Goal: Find specific page/section: Find specific page/section

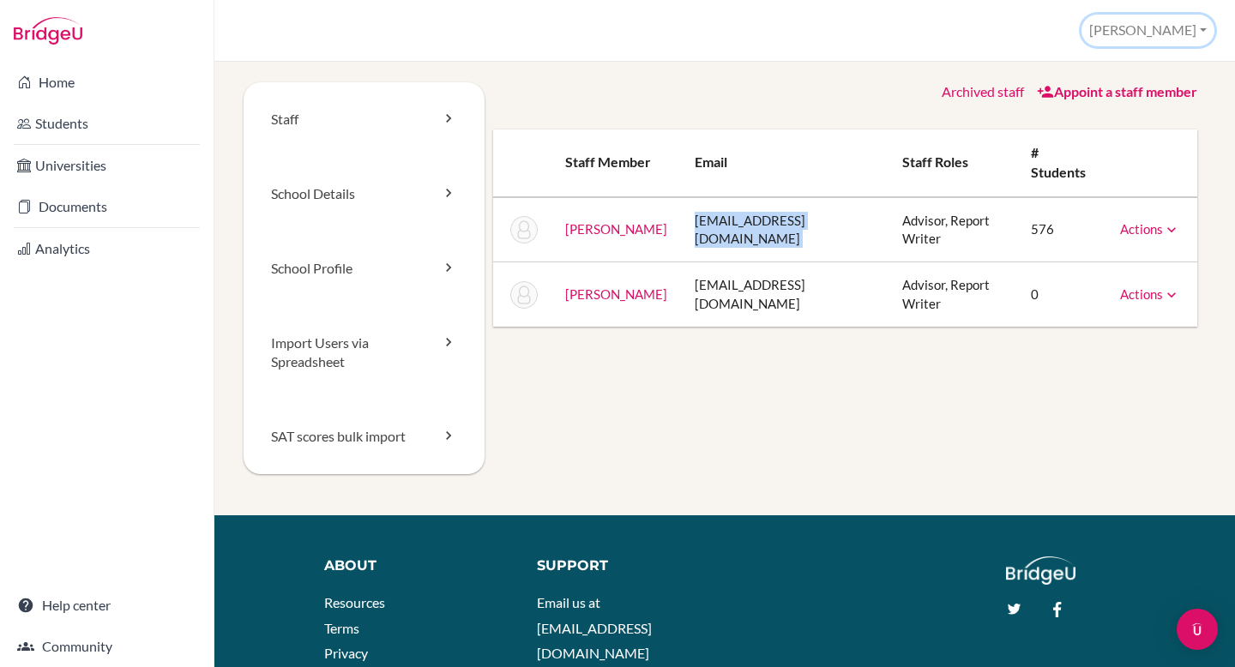
click at [1176, 31] on button "[PERSON_NAME]" at bounding box center [1147, 31] width 133 height 32
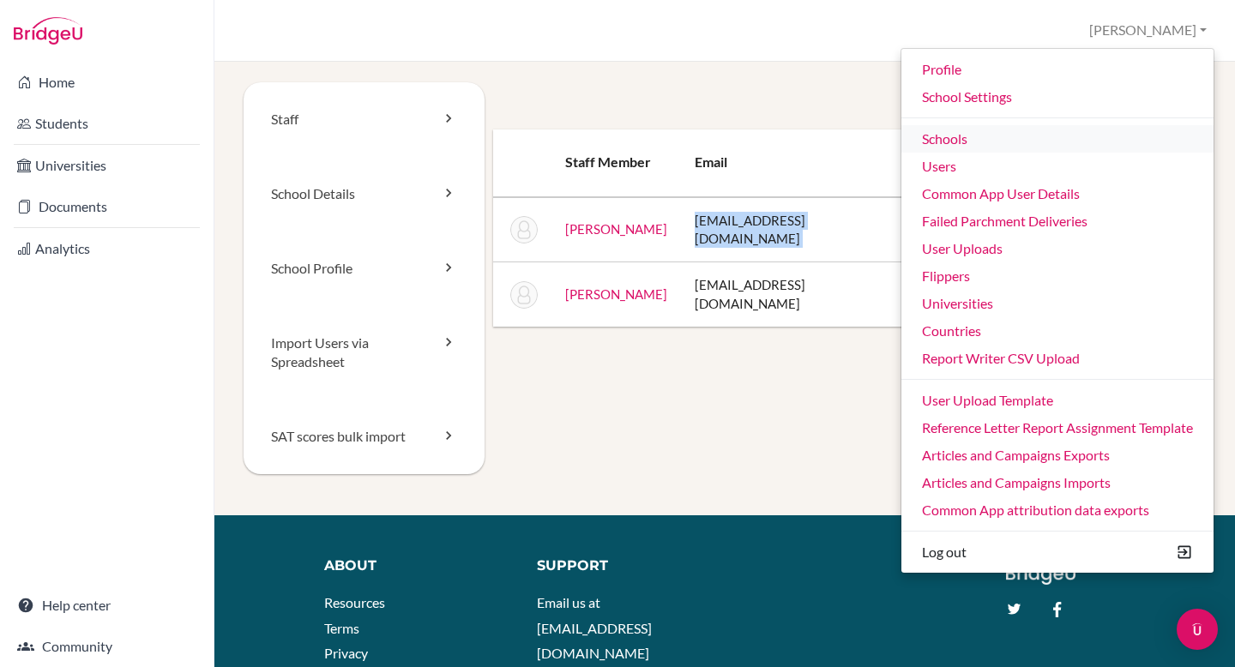
click at [1061, 141] on link "Schools" at bounding box center [1057, 138] width 312 height 27
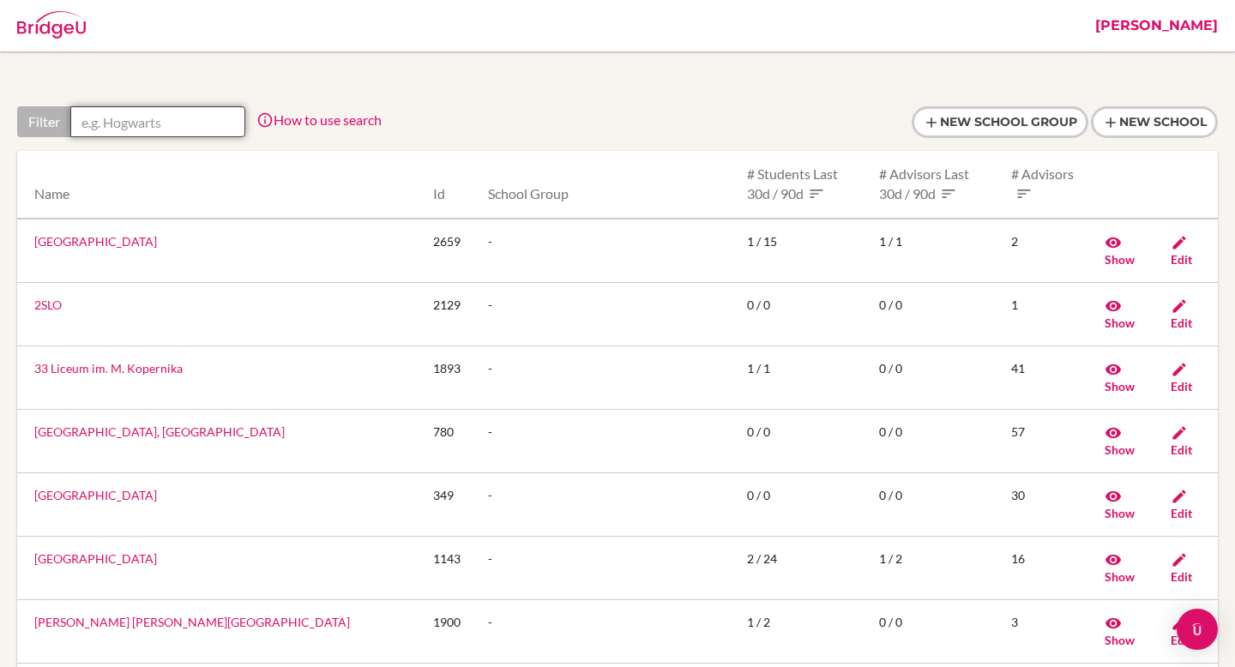
click at [188, 120] on input "text" at bounding box center [157, 121] width 175 height 31
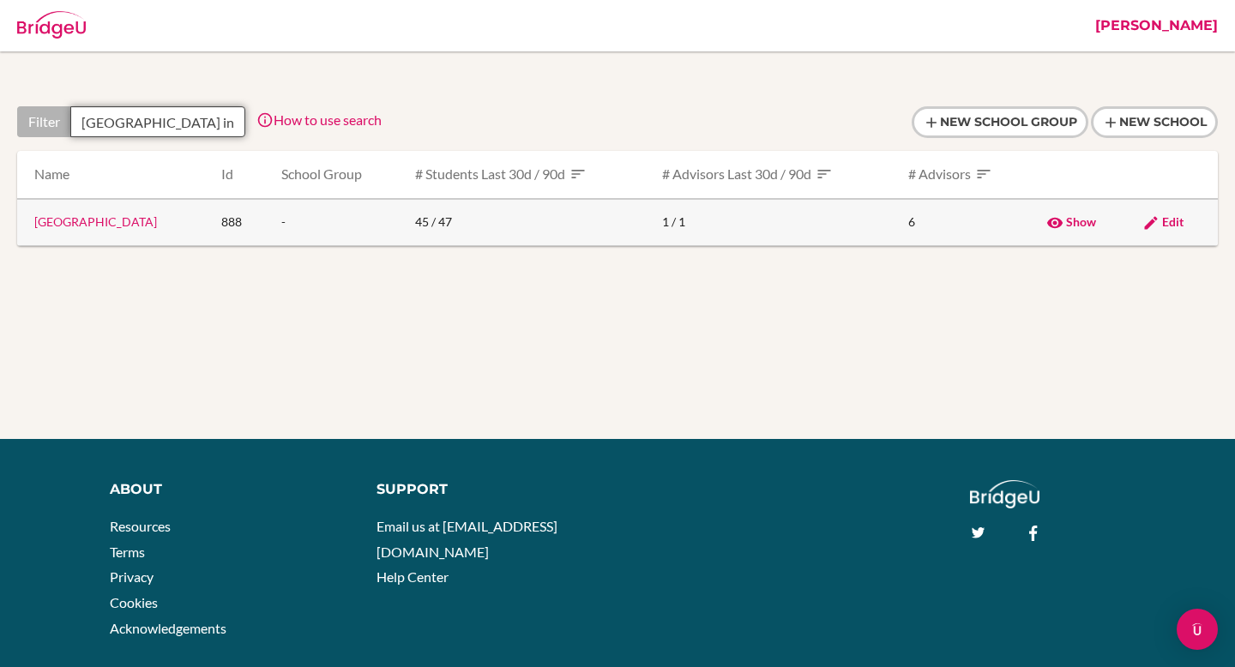
type input "costa rica in"
click at [102, 227] on link "Costa Rica International Academy" at bounding box center [95, 221] width 123 height 15
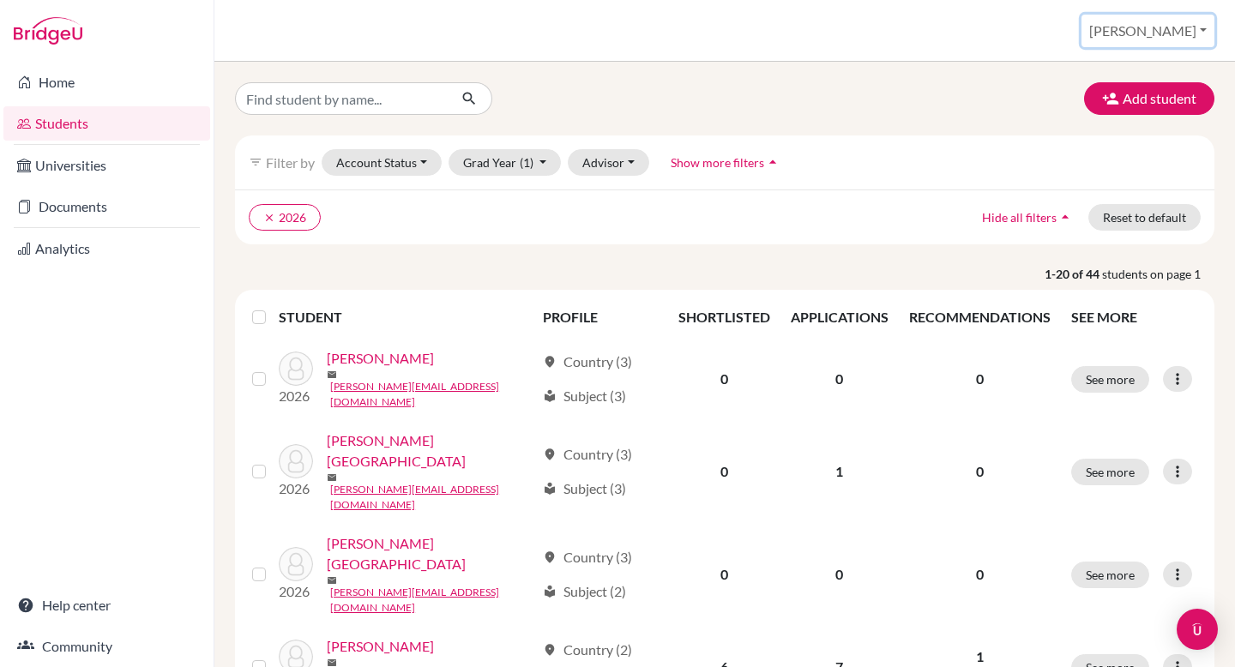
click at [1163, 30] on button "[PERSON_NAME]" at bounding box center [1147, 31] width 133 height 33
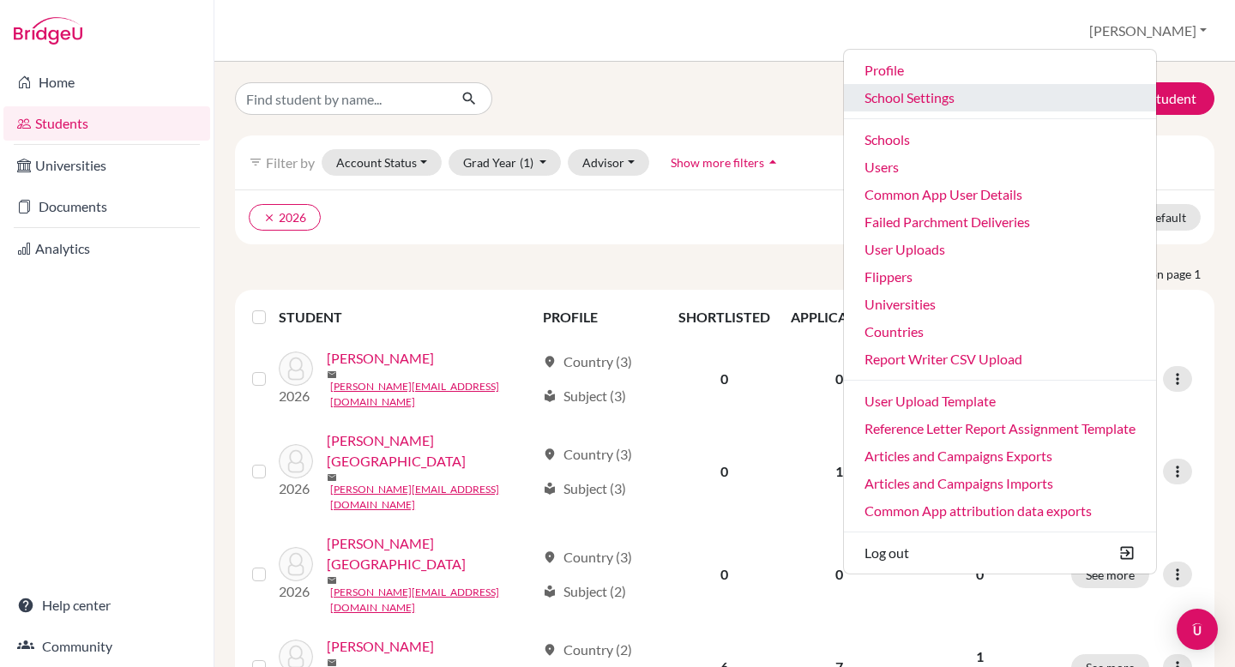
click at [970, 99] on link "School Settings" at bounding box center [1000, 97] width 312 height 27
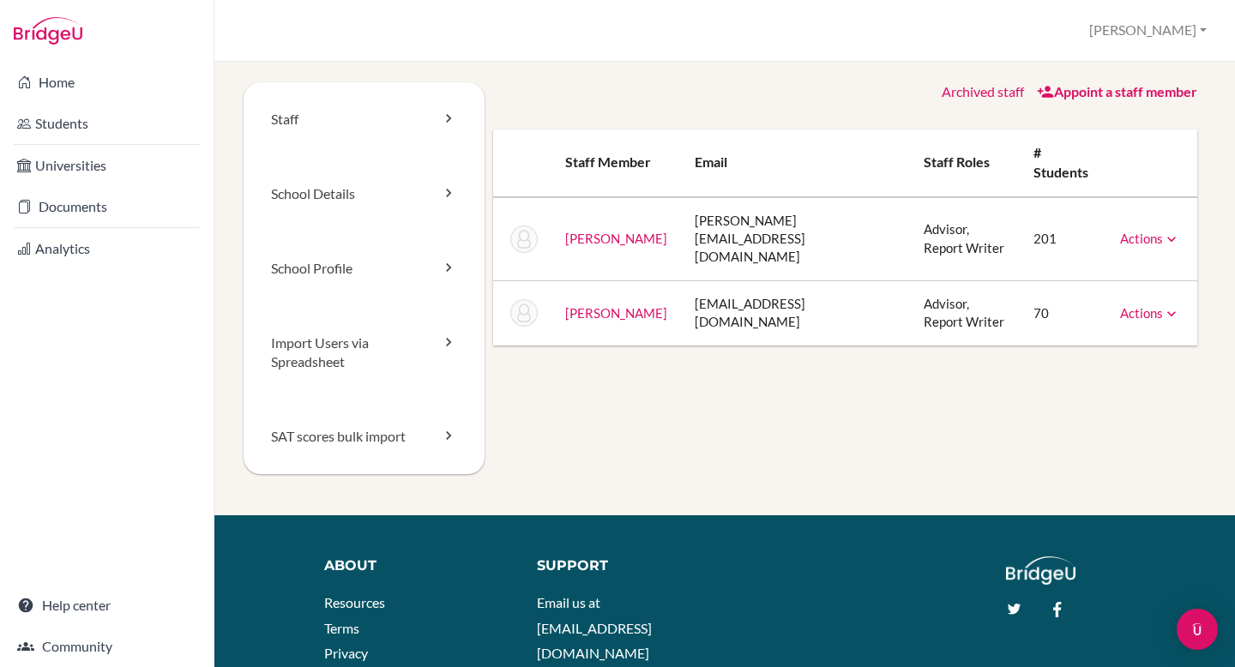
click at [779, 209] on td "l.bernhard@criacademy.com" at bounding box center [796, 239] width 230 height 84
copy tr "l.bernhard@criacademy.com"
click at [1162, 15] on button "[PERSON_NAME]" at bounding box center [1147, 31] width 133 height 32
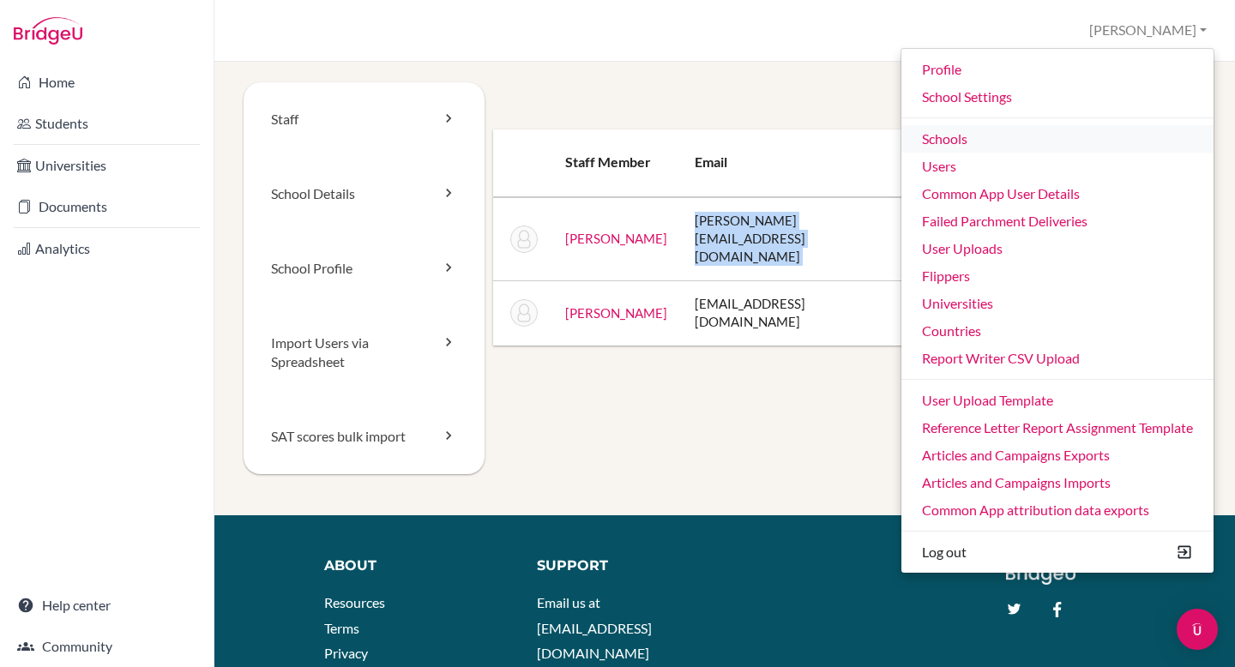
click at [1019, 139] on link "Schools" at bounding box center [1057, 138] width 312 height 27
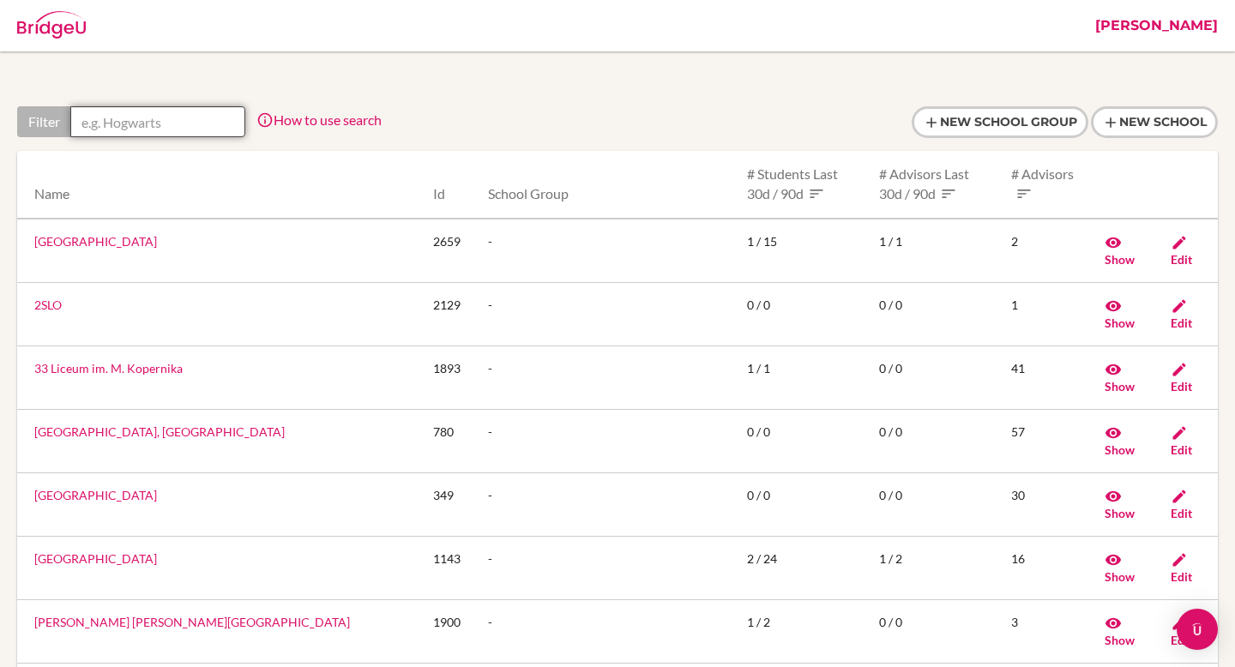
click at [130, 125] on input "text" at bounding box center [157, 121] width 175 height 31
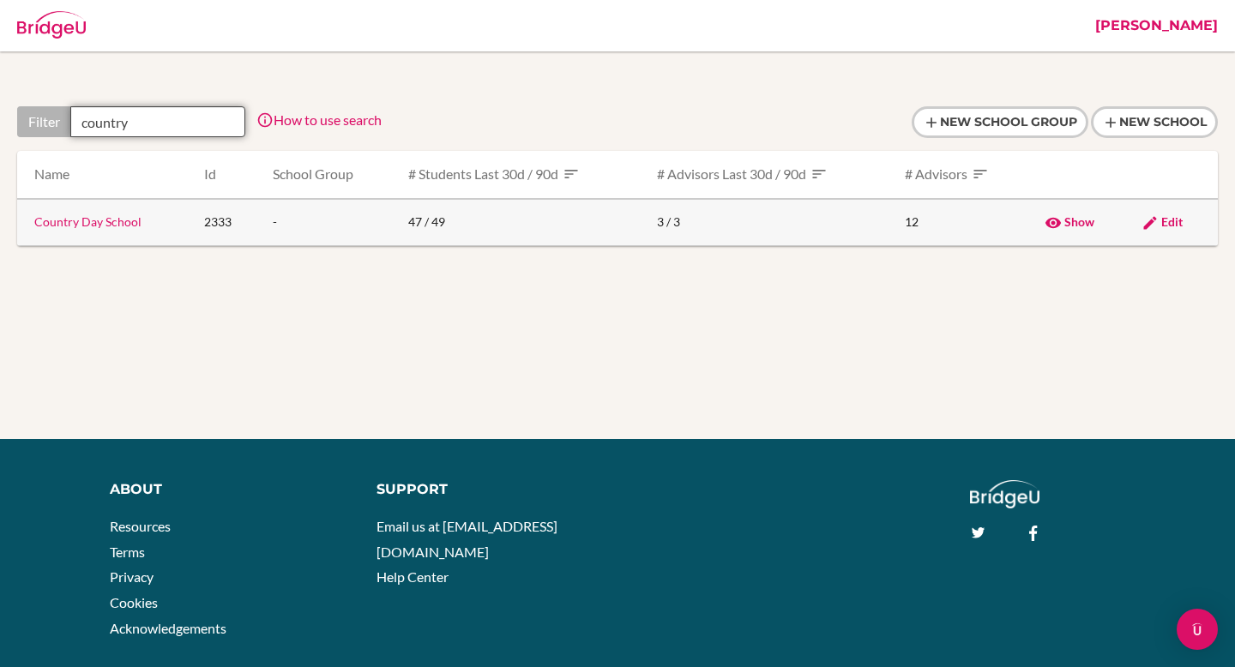
type input "country"
click at [75, 220] on link "Country Day School" at bounding box center [87, 221] width 107 height 15
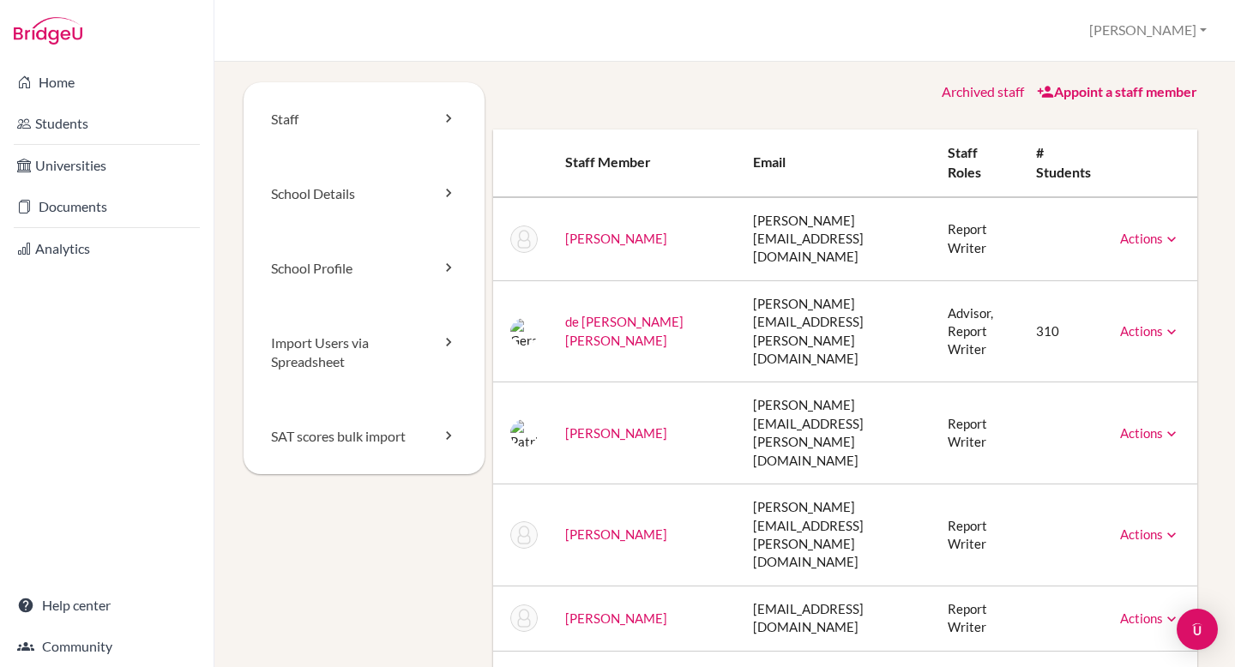
click at [776, 283] on td "gerardo.devega@cds.ed.cr" at bounding box center [836, 331] width 195 height 102
copy tr "gerardo.devega@cds.ed.cr"
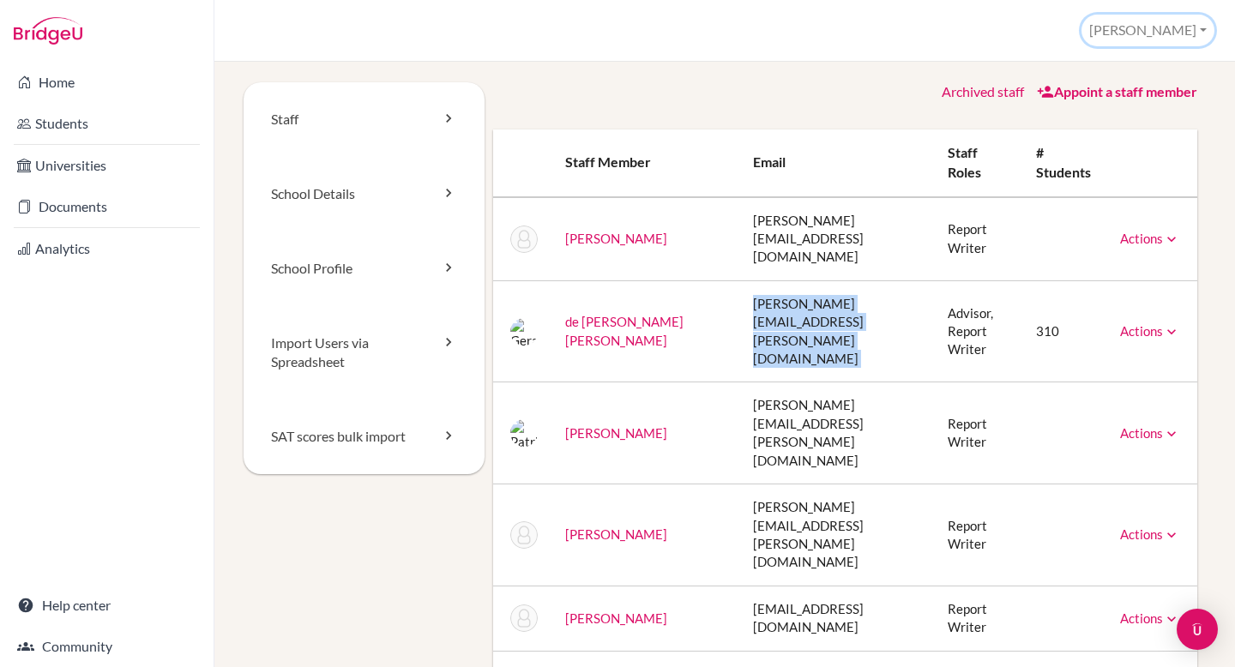
click at [1165, 25] on button "[PERSON_NAME]" at bounding box center [1147, 31] width 133 height 32
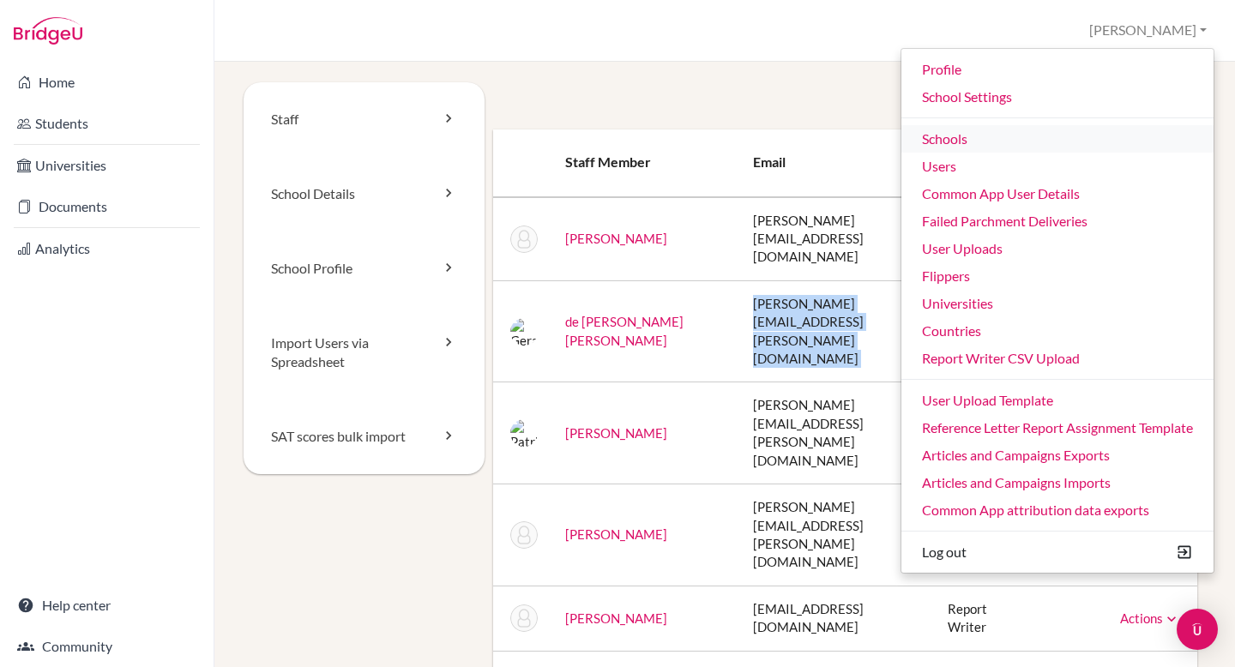
click at [1024, 130] on link "Schools" at bounding box center [1057, 138] width 312 height 27
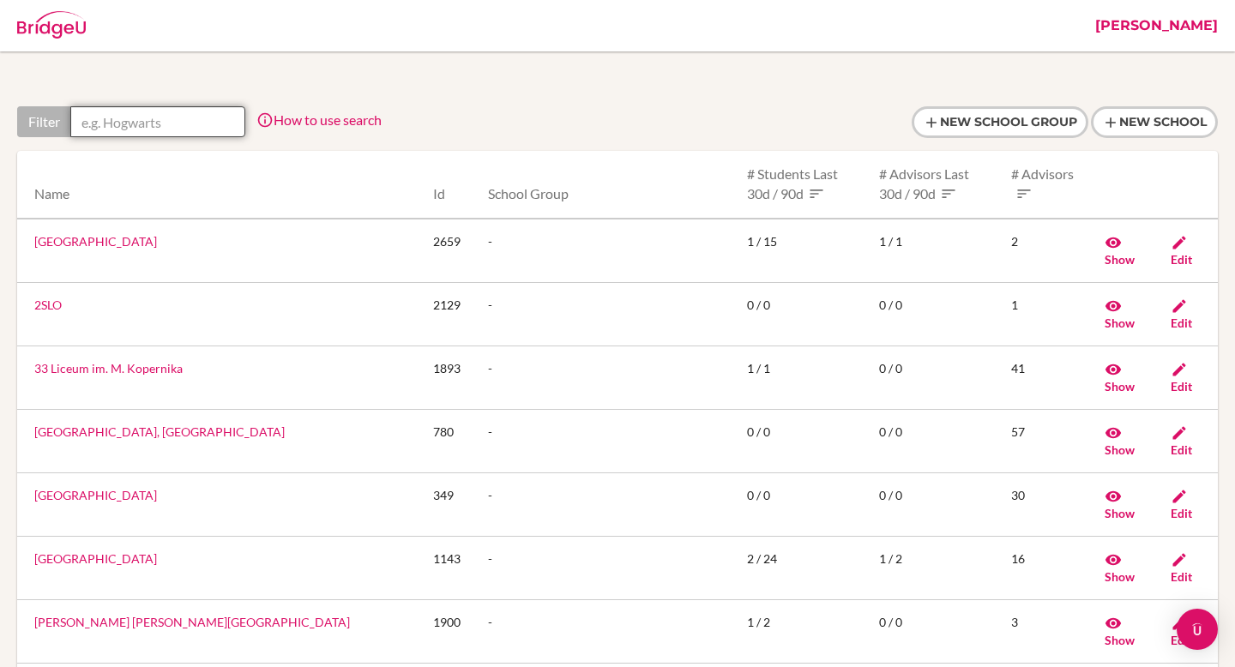
click at [171, 126] on input "text" at bounding box center [157, 121] width 175 height 31
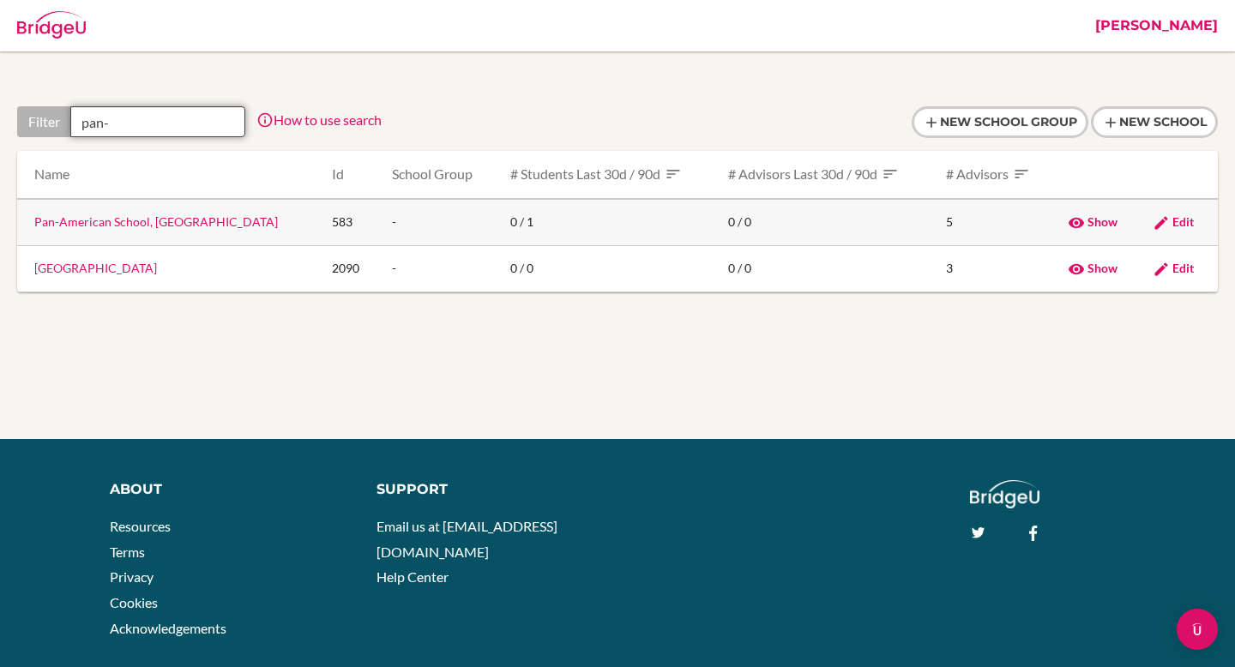
type input "pan-"
click at [189, 228] on link "Pan-American School, [GEOGRAPHIC_DATA]" at bounding box center [156, 221] width 244 height 15
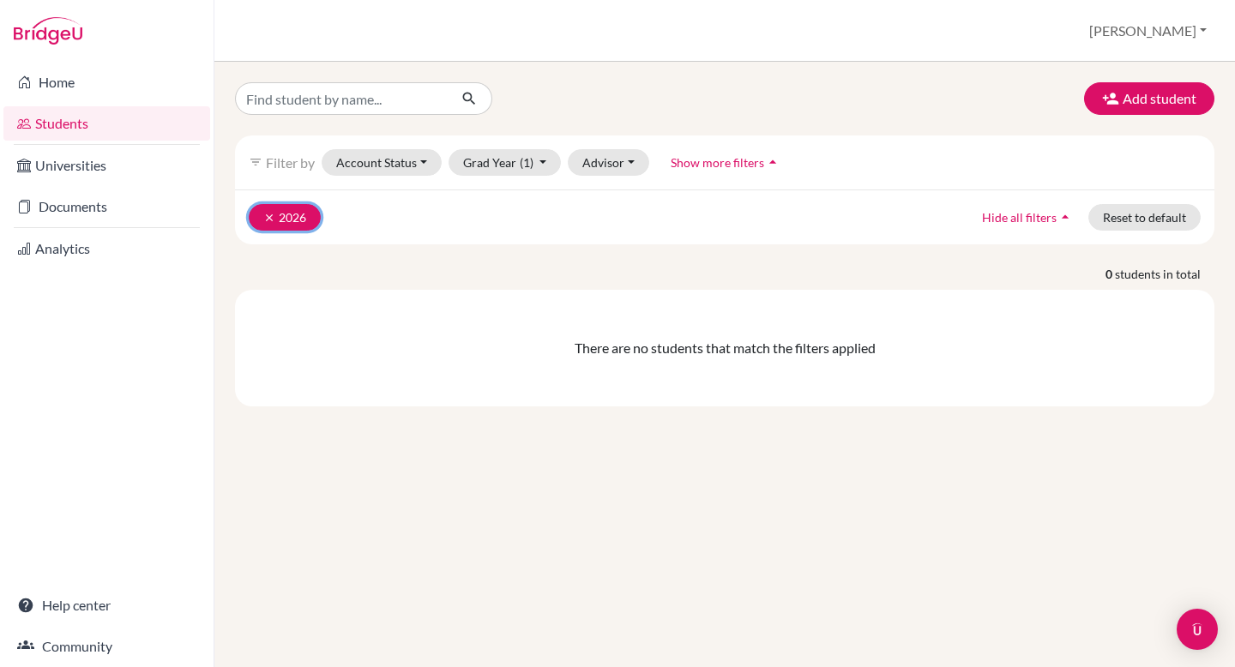
click at [259, 215] on button "clear 2026" at bounding box center [285, 217] width 72 height 27
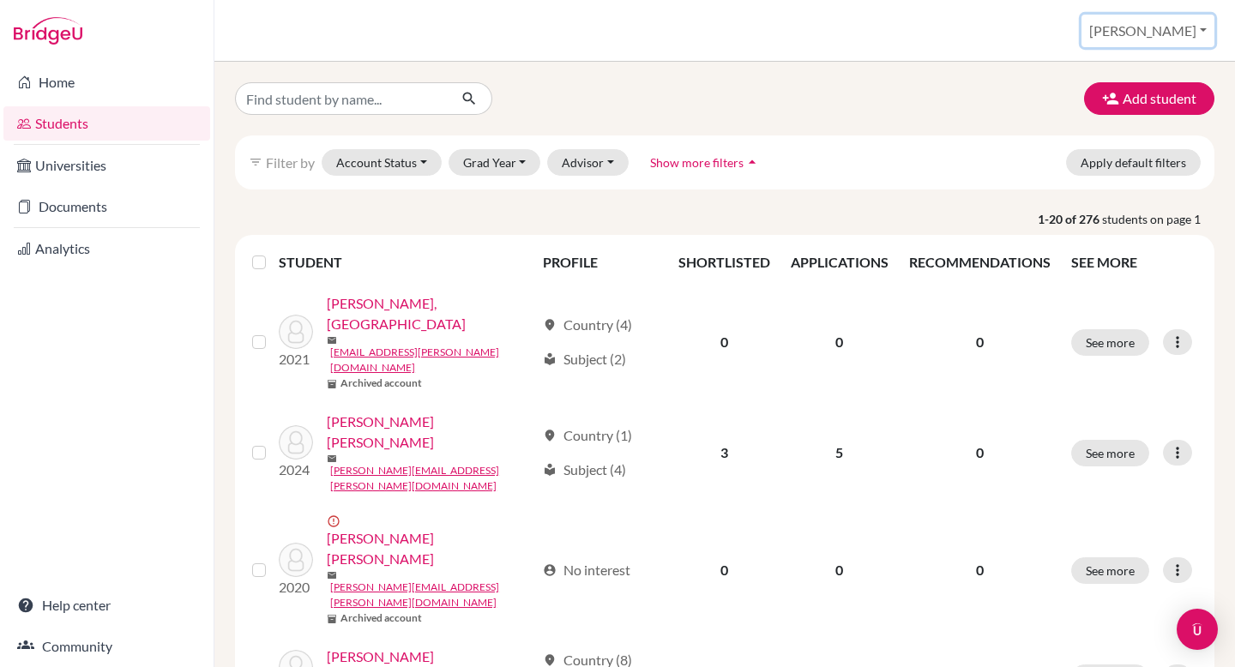
click at [1168, 29] on button "[PERSON_NAME]" at bounding box center [1147, 31] width 133 height 33
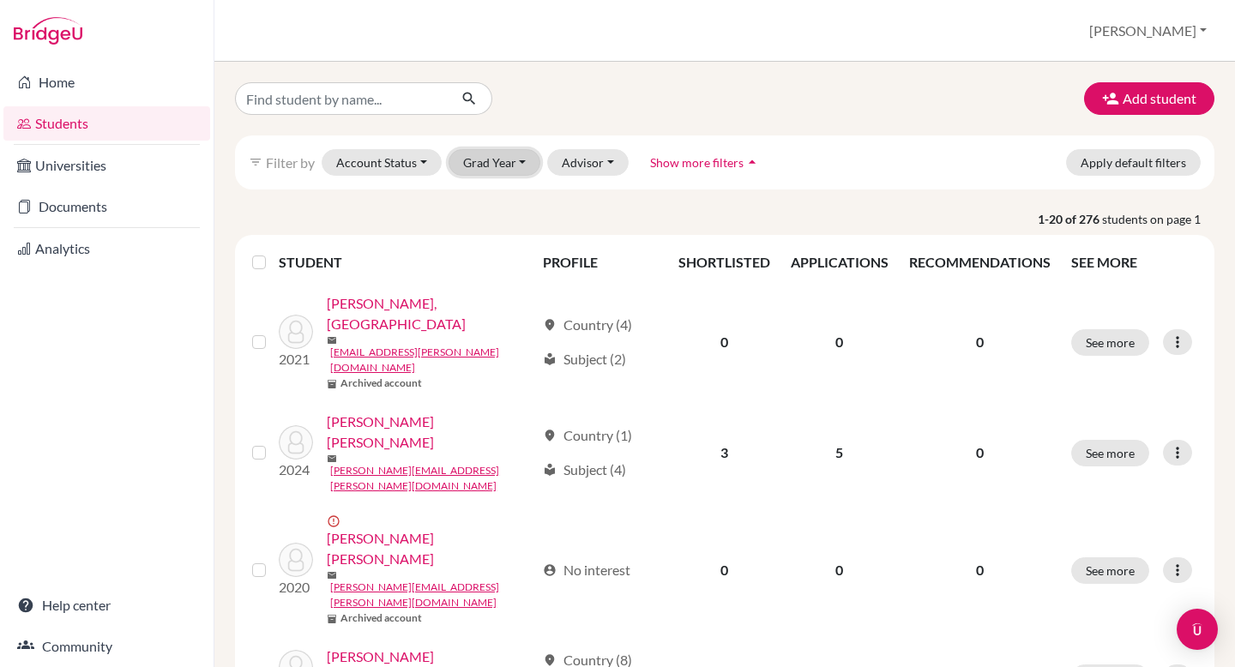
click at [508, 163] on button "Grad Year" at bounding box center [494, 162] width 93 height 27
click at [400, 221] on p "1-20 of 276 students on page 1" at bounding box center [724, 219] width 1005 height 18
click at [490, 159] on button "Grad Year" at bounding box center [494, 162] width 93 height 27
click at [873, 145] on div "filter_list Filter by Account Status Active accounts Archived accounts Register…" at bounding box center [724, 162] width 979 height 54
click at [1170, 37] on button "[PERSON_NAME]" at bounding box center [1147, 31] width 133 height 33
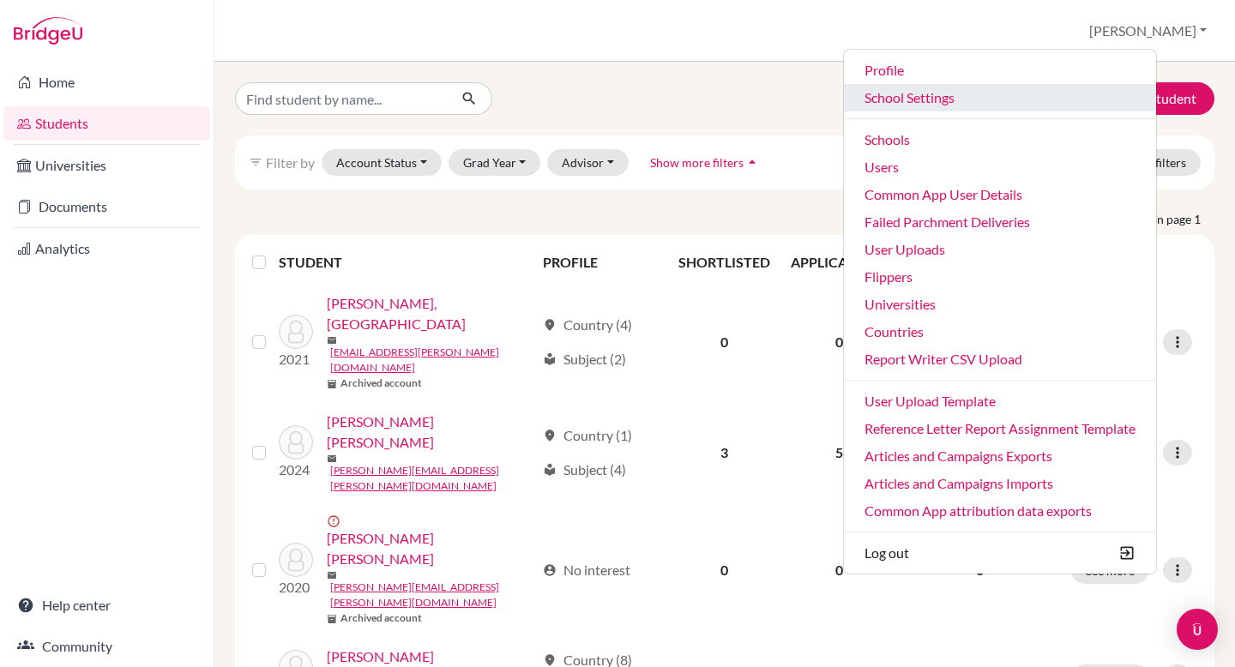
click at [1105, 91] on link "School Settings" at bounding box center [1000, 97] width 312 height 27
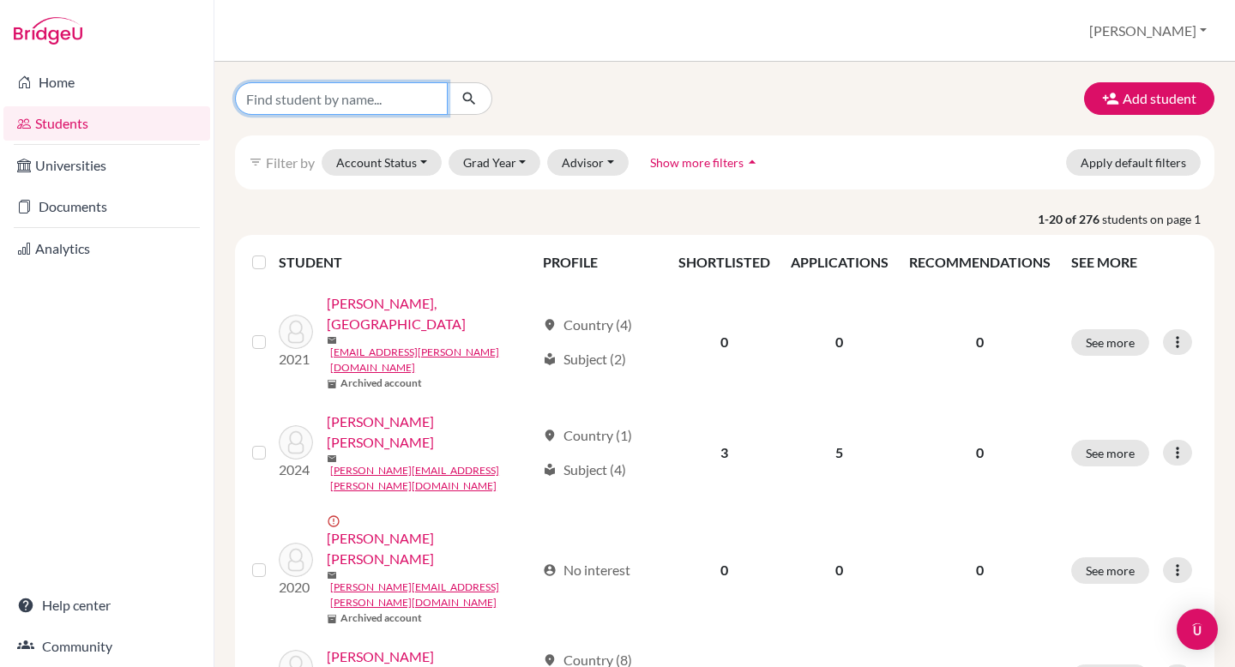
click at [346, 100] on input "Find student by name..." at bounding box center [341, 98] width 213 height 33
type input "p"
click at [1179, 33] on button "[PERSON_NAME]" at bounding box center [1147, 31] width 133 height 33
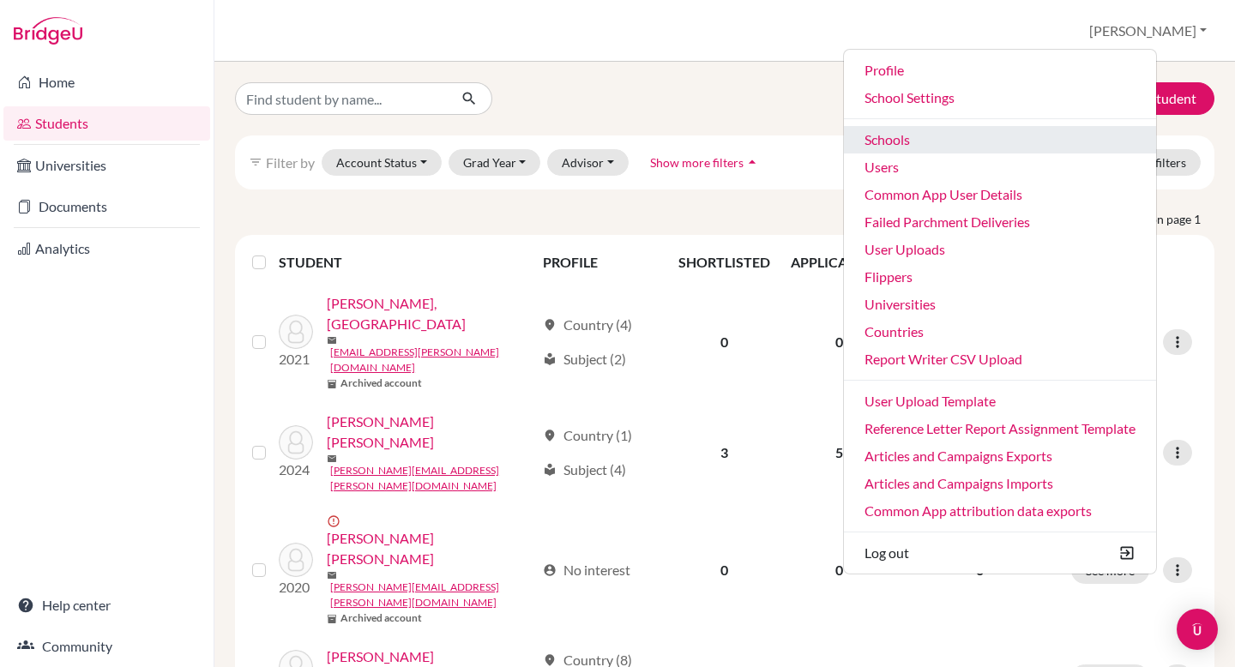
click at [1038, 141] on link "Schools" at bounding box center [1000, 139] width 312 height 27
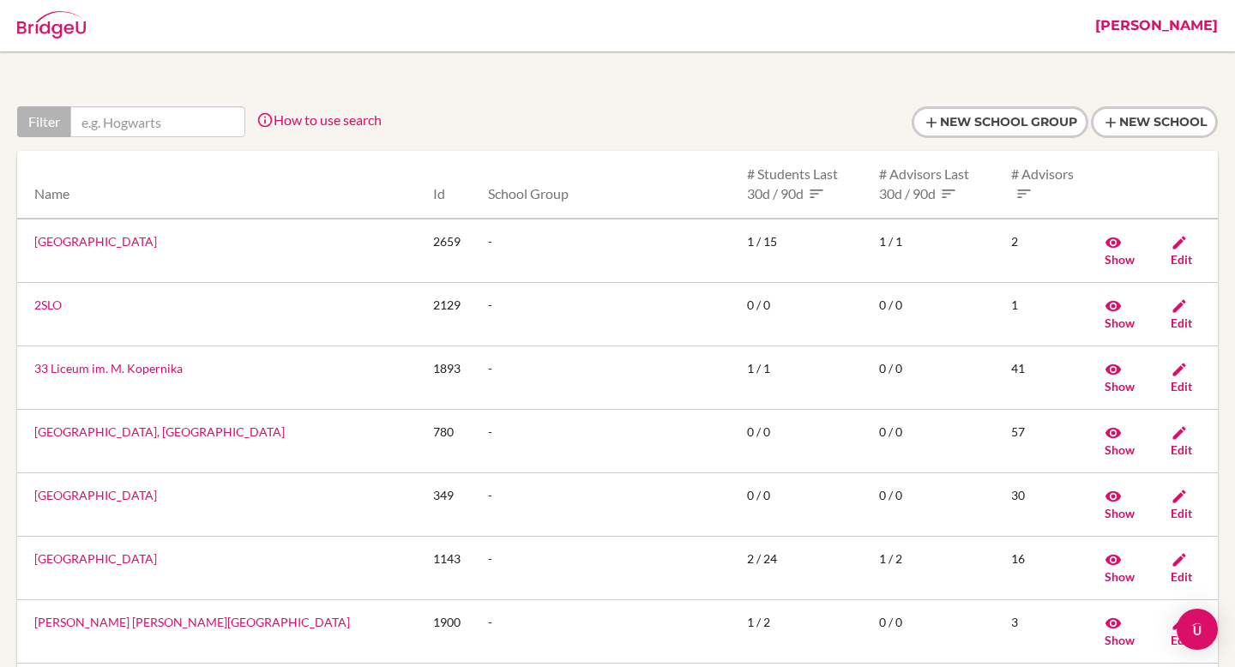
click at [168, 132] on input "text" at bounding box center [157, 121] width 175 height 31
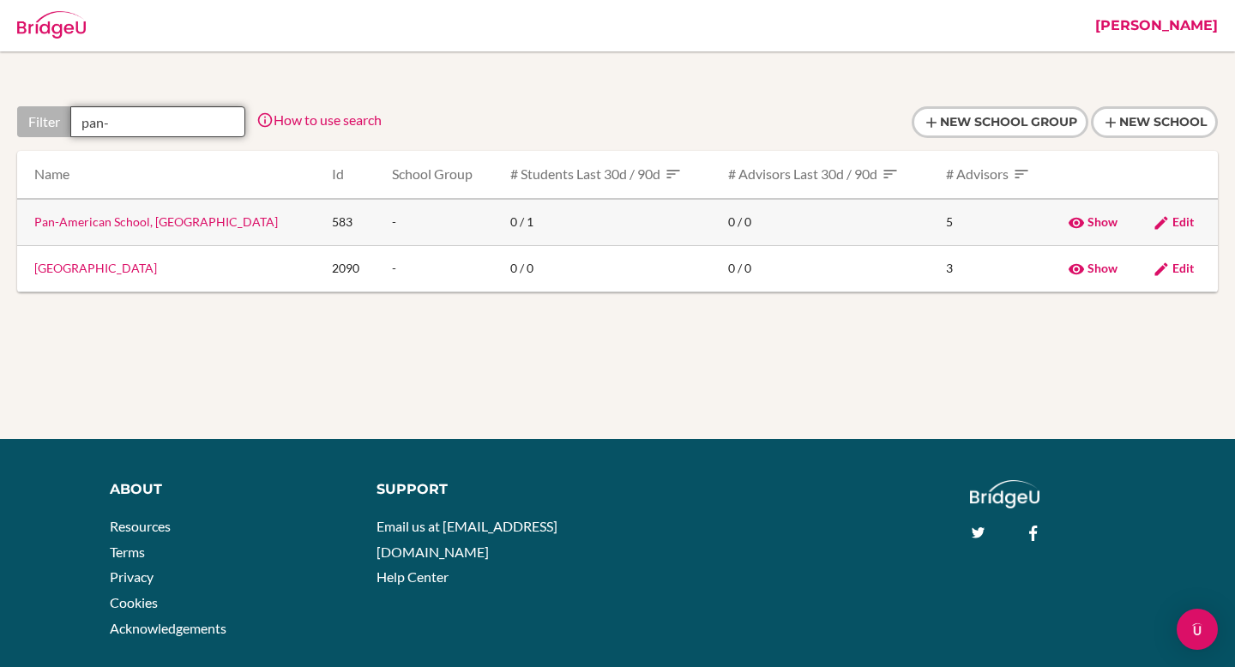
type input "pan-"
click at [1172, 222] on span "Edit" at bounding box center [1182, 221] width 21 height 15
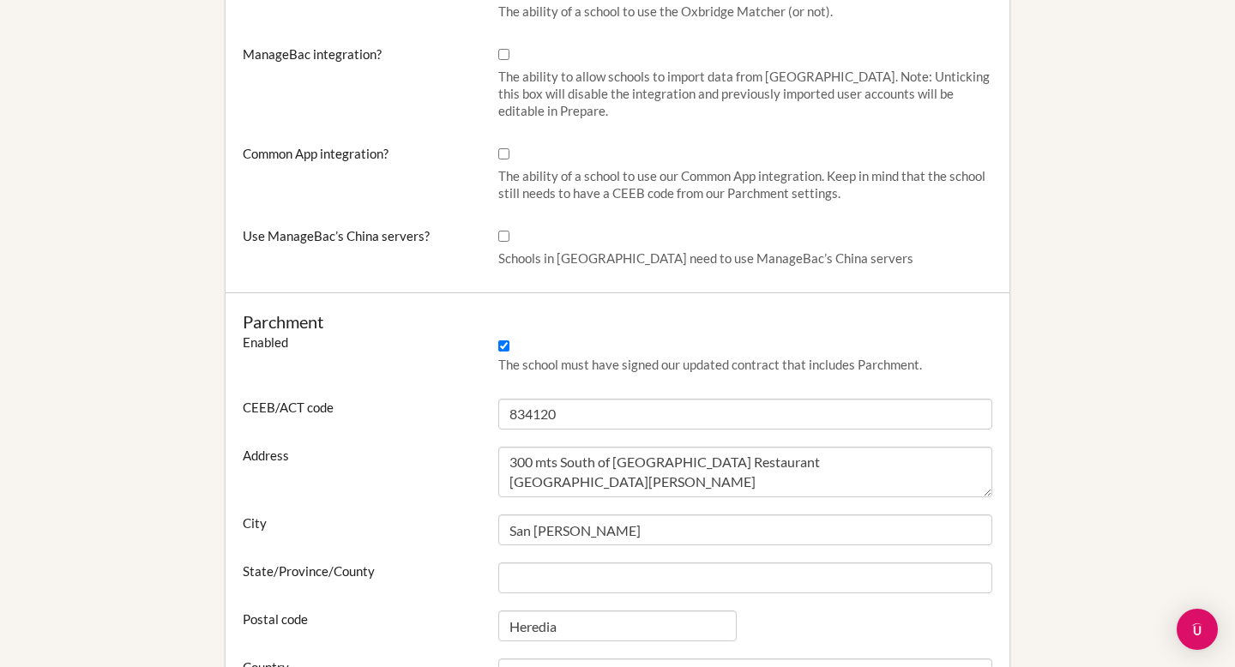
scroll to position [801, 0]
